Goal: Navigation & Orientation: Find specific page/section

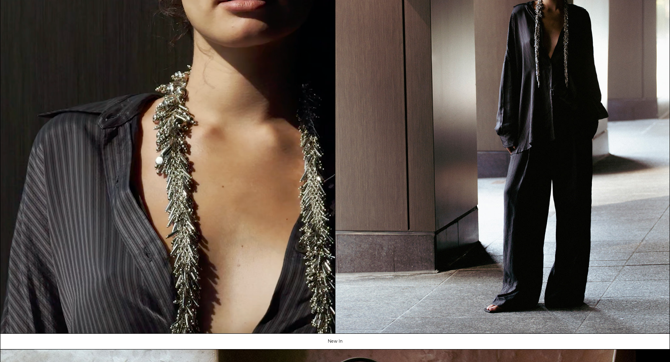
scroll to position [120, 0]
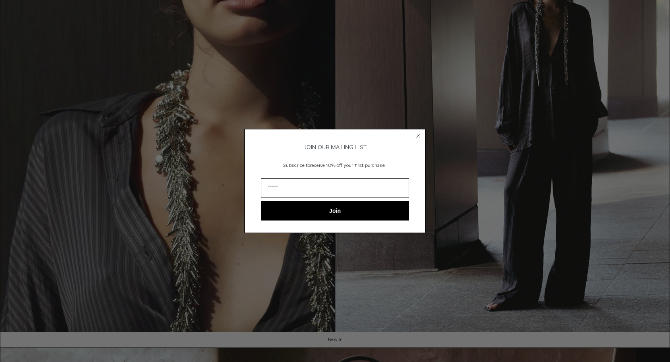
click at [418, 133] on circle "Close dialog" at bounding box center [419, 136] width 8 height 8
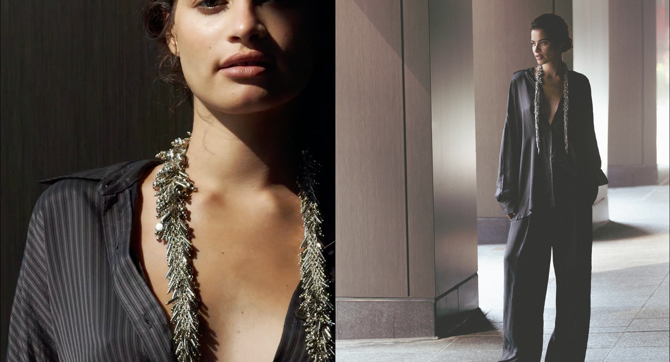
scroll to position [0, 0]
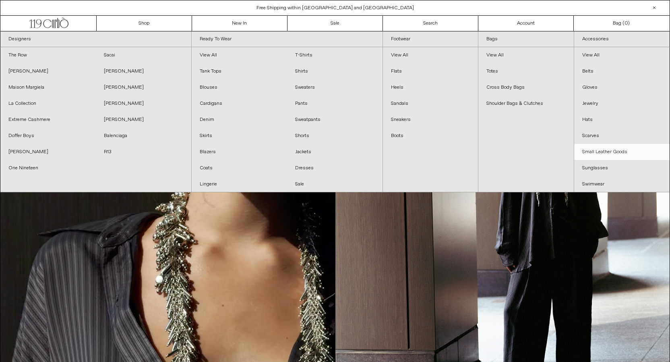
click at [611, 155] on link "Small Leather Goods" at bounding box center [621, 152] width 95 height 16
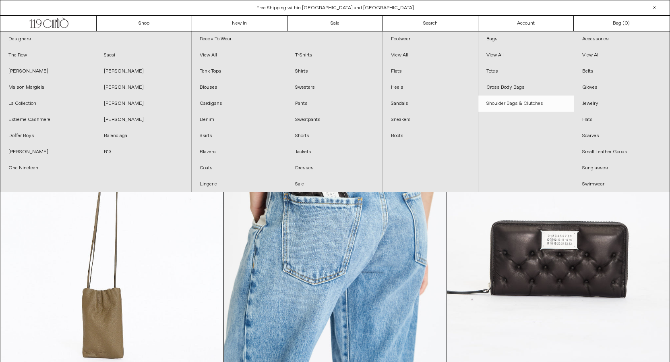
click at [499, 102] on link "Shoulder Bags & Clutches" at bounding box center [525, 103] width 95 height 16
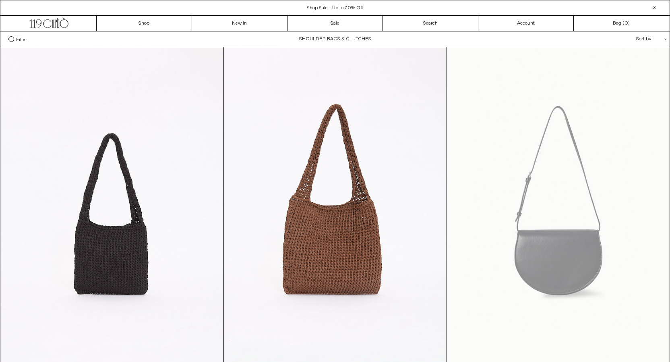
scroll to position [82, 0]
